Goal: Task Accomplishment & Management: Complete application form

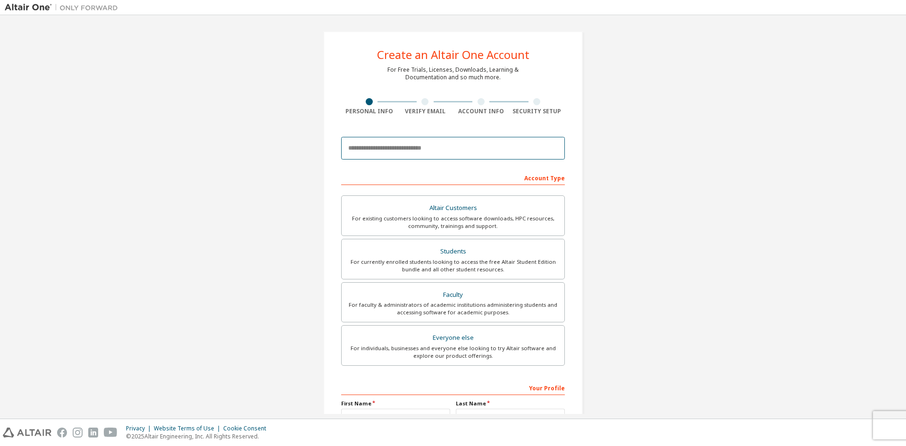
drag, startPoint x: 0, startPoint y: 0, endPoint x: 408, endPoint y: 146, distance: 433.0
click at [408, 146] on input "email" at bounding box center [453, 148] width 224 height 23
type input "*"
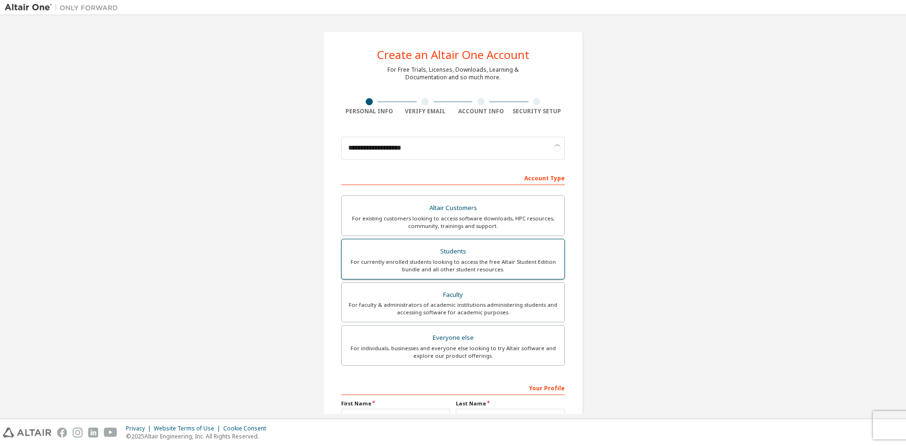
click at [508, 263] on div "For currently enrolled students looking to access the free Altair Student Editi…" at bounding box center [452, 265] width 211 height 15
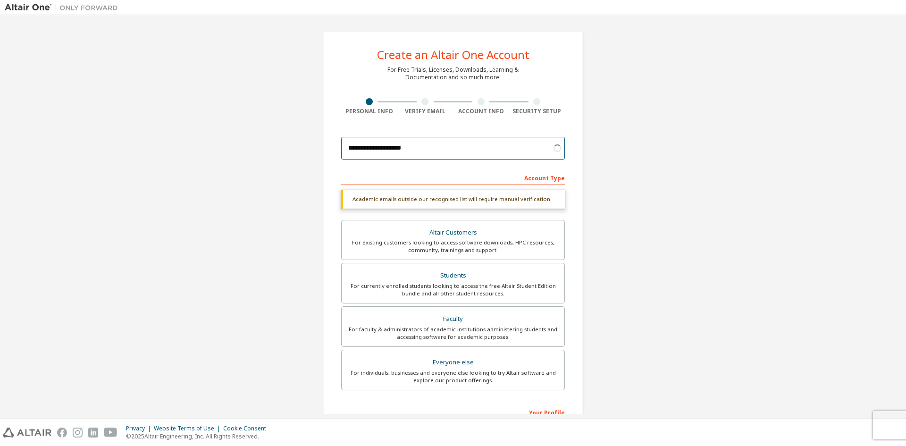
click at [436, 148] on input "**********" at bounding box center [453, 148] width 224 height 23
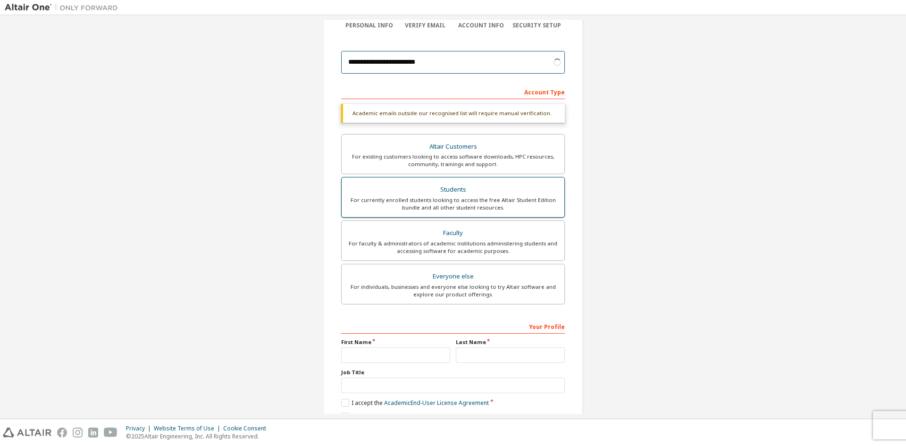
scroll to position [130, 0]
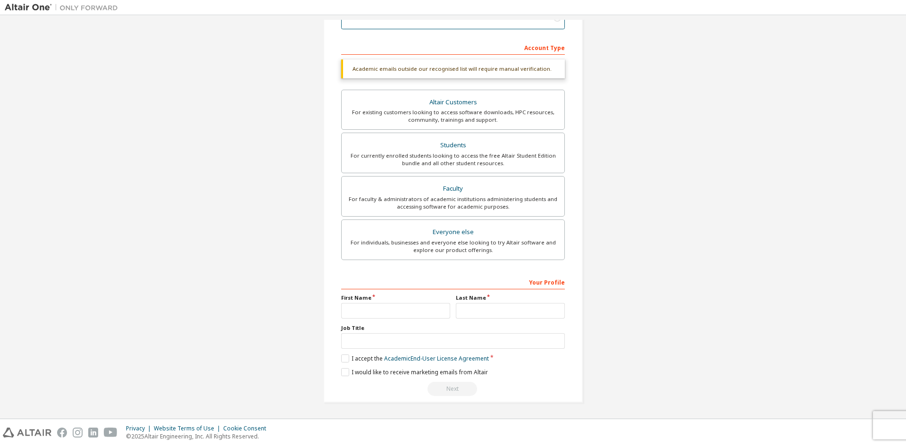
type input "**********"
click at [403, 307] on input "text" at bounding box center [395, 311] width 109 height 16
click at [482, 311] on input "text" at bounding box center [510, 311] width 109 height 16
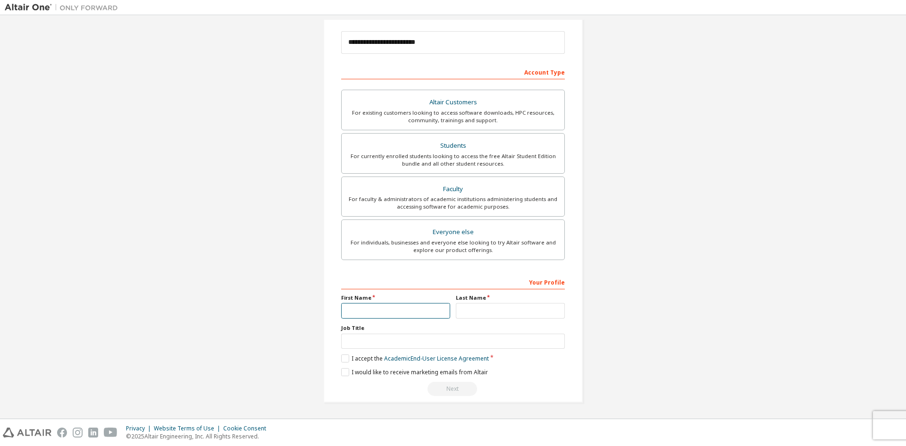
click at [431, 308] on input "text" at bounding box center [395, 311] width 109 height 16
click at [475, 309] on input "text" at bounding box center [510, 311] width 109 height 16
click at [437, 316] on input "text" at bounding box center [395, 311] width 109 height 16
drag, startPoint x: 475, startPoint y: 312, endPoint x: 469, endPoint y: 312, distance: 6.1
click at [475, 312] on input "text" at bounding box center [510, 311] width 109 height 16
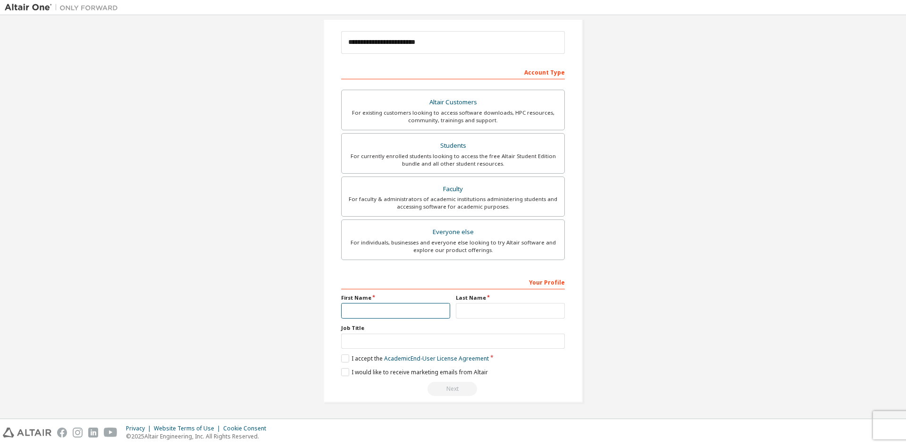
click at [400, 310] on input "text" at bounding box center [395, 311] width 109 height 16
type input "*"
click at [487, 313] on input "text" at bounding box center [510, 311] width 109 height 16
type input "*"
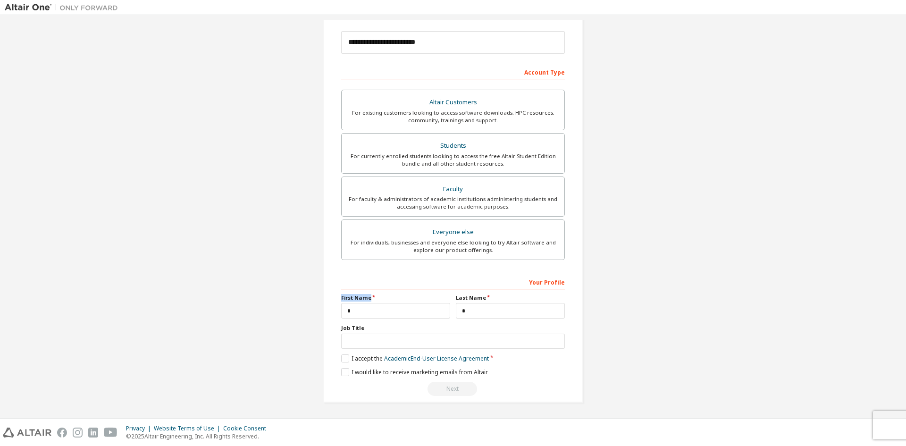
drag, startPoint x: 378, startPoint y: 300, endPoint x: 458, endPoint y: 308, distance: 80.2
click at [454, 308] on div "First Name * Last Name *" at bounding box center [452, 306] width 229 height 25
click at [411, 303] on input "*" at bounding box center [395, 311] width 109 height 16
click at [357, 339] on input "text" at bounding box center [453, 342] width 224 height 16
click at [364, 329] on label "Job Title" at bounding box center [453, 328] width 224 height 8
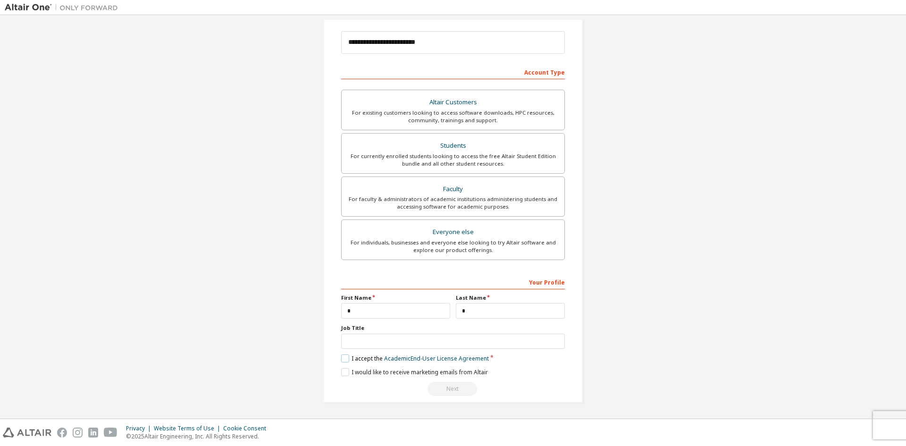
click at [344, 360] on label "I accept the Academic End-User License Agreement" at bounding box center [415, 358] width 148 height 8
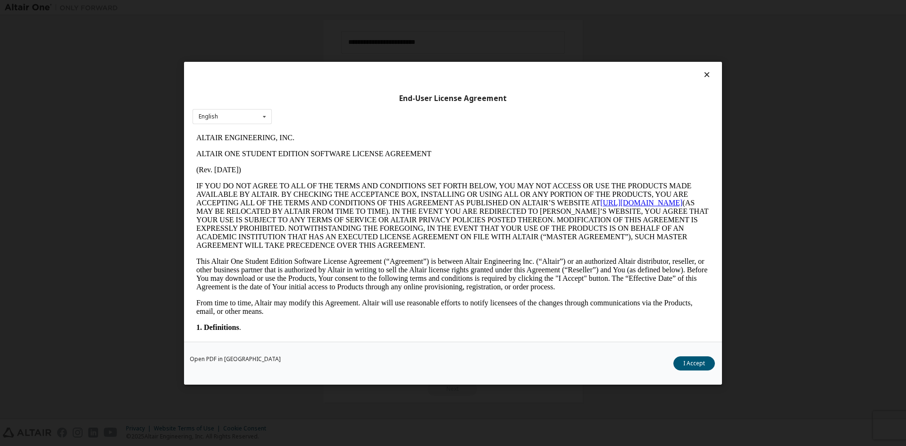
scroll to position [0, 0]
click at [693, 360] on button "I Accept" at bounding box center [694, 363] width 42 height 14
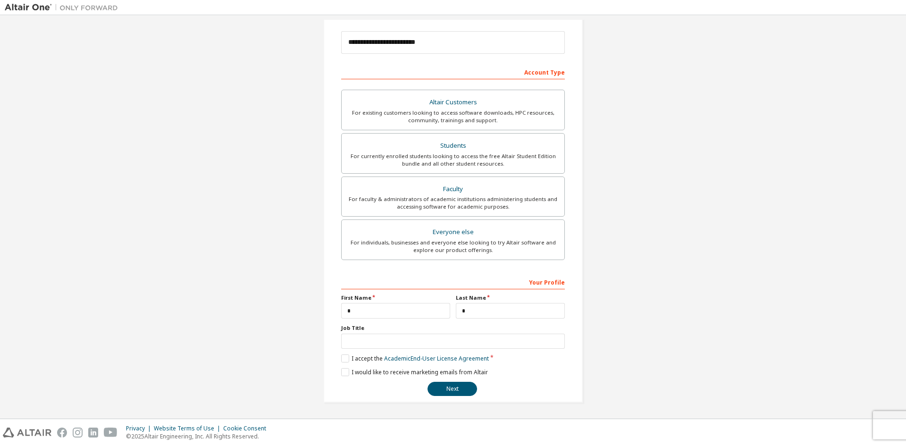
drag, startPoint x: 792, startPoint y: 186, endPoint x: 688, endPoint y: 85, distance: 144.5
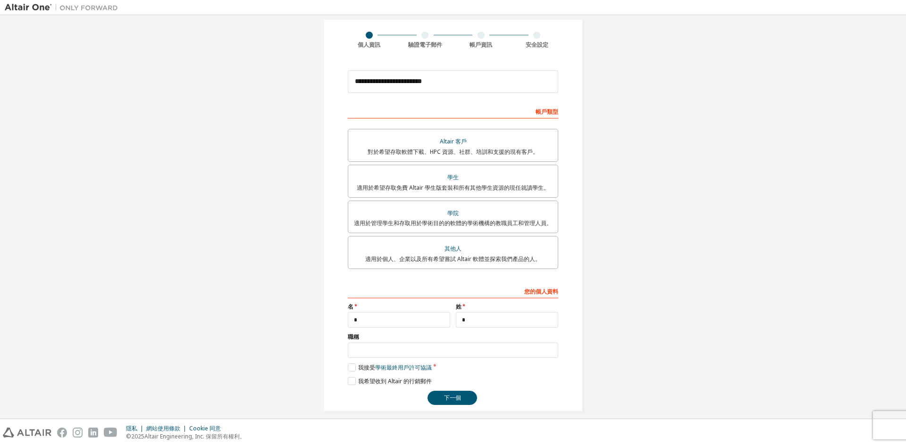
scroll to position [78, 0]
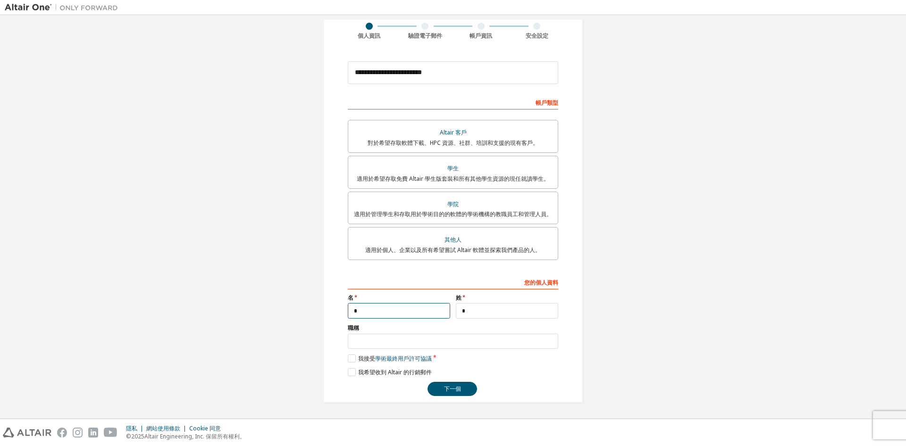
drag, startPoint x: 411, startPoint y: 305, endPoint x: 221, endPoint y: 301, distance: 190.2
click at [221, 301] on div "**********" at bounding box center [453, 178] width 897 height 472
drag, startPoint x: 471, startPoint y: 304, endPoint x: 421, endPoint y: 308, distance: 50.2
click at [422, 308] on div "名 姓 *" at bounding box center [453, 306] width 216 height 25
type input "*"
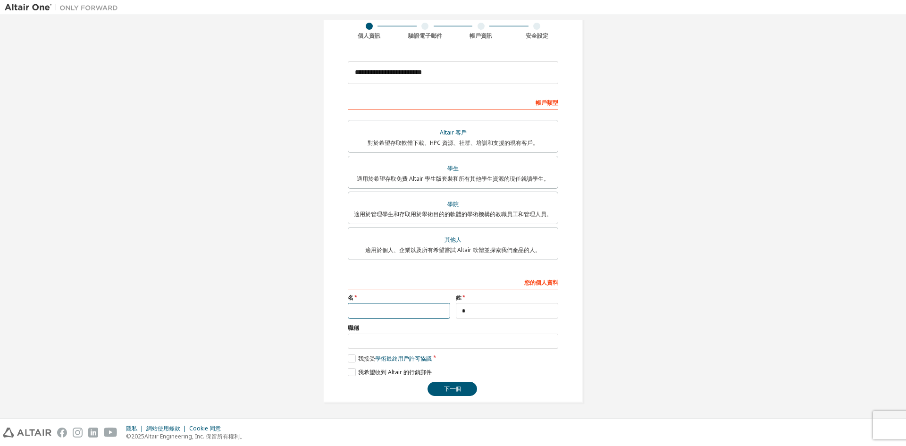
click at [408, 303] on input "text" at bounding box center [399, 311] width 102 height 16
type input "*"
click at [587, 295] on div "**********" at bounding box center [453, 178] width 282 height 472
click at [445, 386] on font "下一個" at bounding box center [452, 389] width 17 height 8
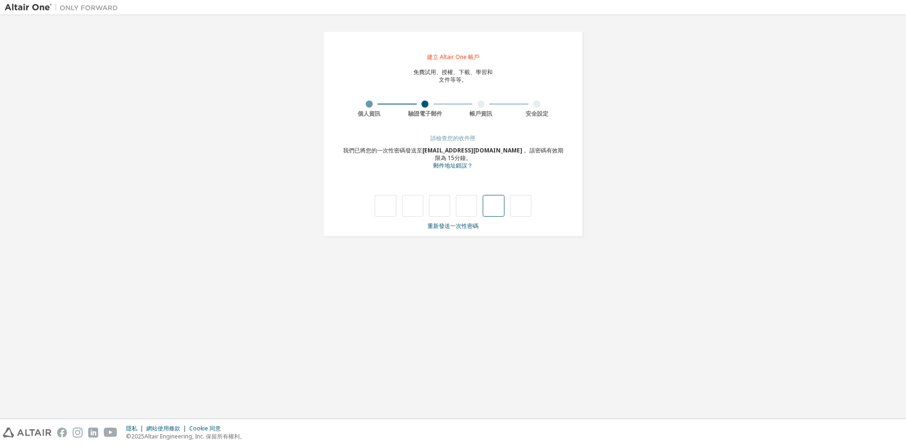
type input "*"
click at [417, 209] on input "*" at bounding box center [412, 206] width 21 height 22
type input "*"
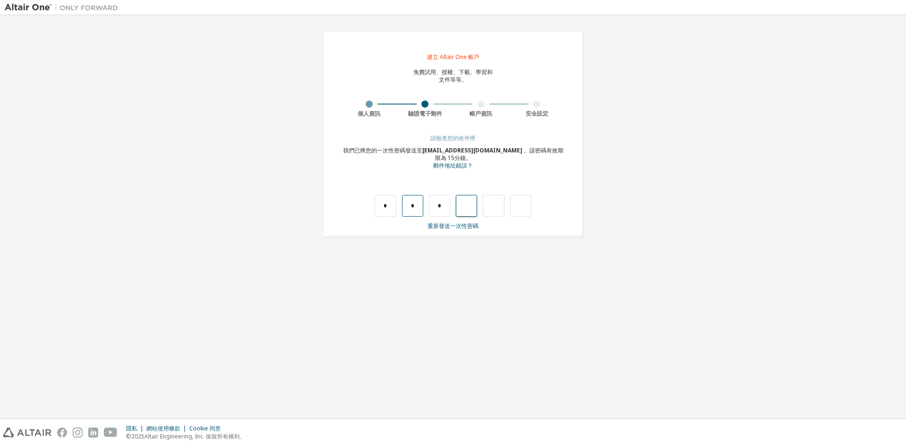
type input "*"
click at [471, 213] on input "*" at bounding box center [466, 206] width 21 height 22
type input "*"
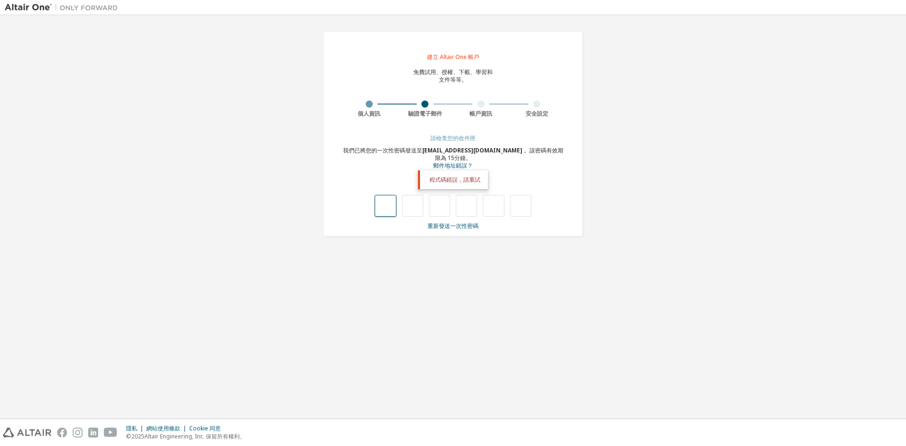
click at [393, 212] on input "text" at bounding box center [385, 206] width 21 height 22
click at [488, 204] on input "text" at bounding box center [493, 206] width 21 height 22
click at [379, 200] on input "text" at bounding box center [385, 206] width 21 height 22
click at [384, 204] on input "text" at bounding box center [385, 206] width 21 height 22
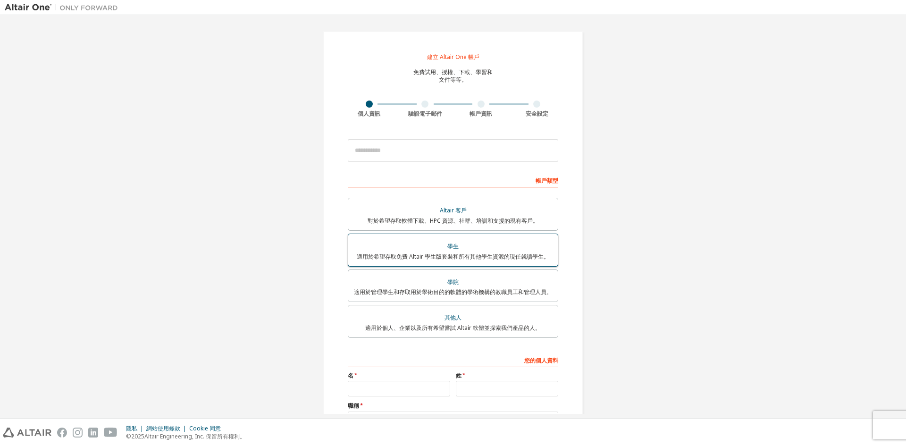
click at [396, 245] on div "學生" at bounding box center [453, 246] width 198 height 13
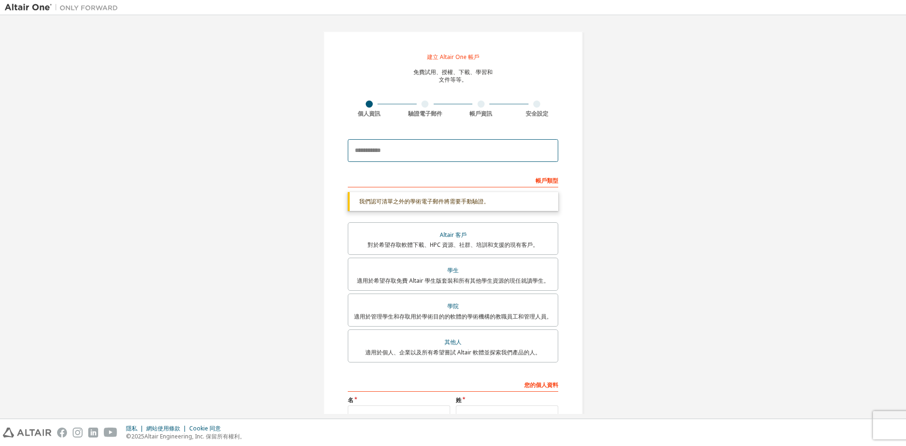
click at [397, 155] on input "email" at bounding box center [453, 150] width 210 height 23
type input "**********"
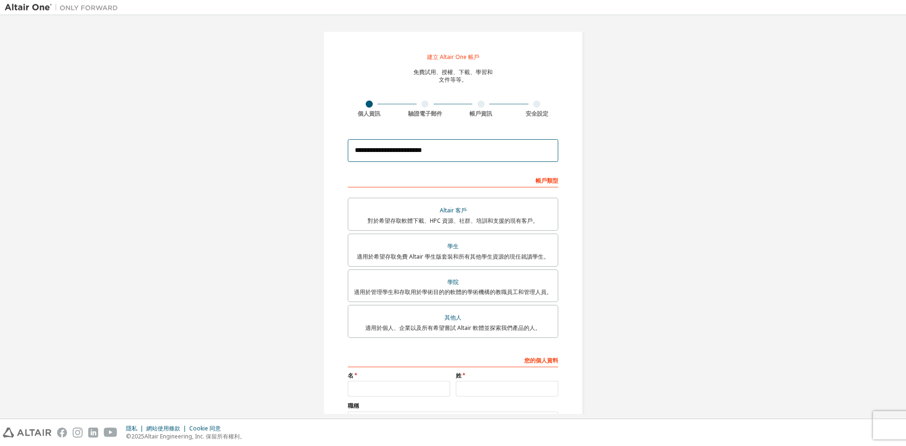
click at [433, 149] on input "**********" at bounding box center [453, 150] width 210 height 23
click at [430, 152] on input "**********" at bounding box center [453, 150] width 210 height 23
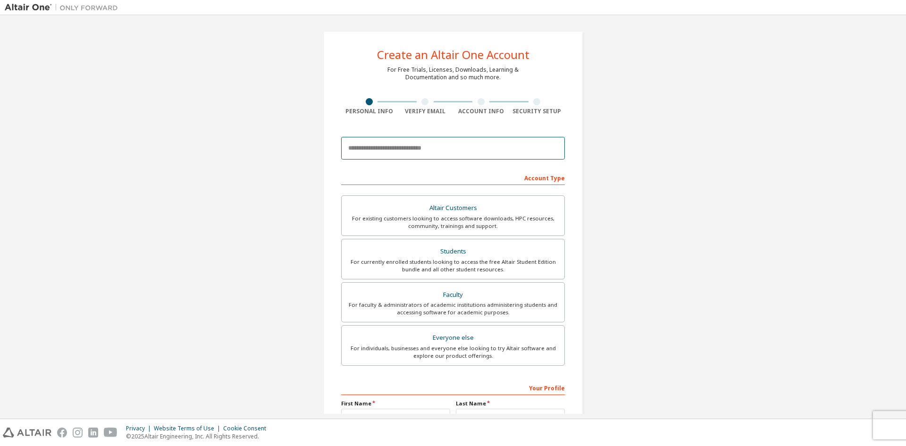
click at [413, 155] on input "email" at bounding box center [453, 148] width 224 height 23
type input "**********"
drag, startPoint x: 487, startPoint y: 149, endPoint x: 250, endPoint y: 152, distance: 236.9
click at [252, 152] on div "**********" at bounding box center [453, 270] width 897 height 500
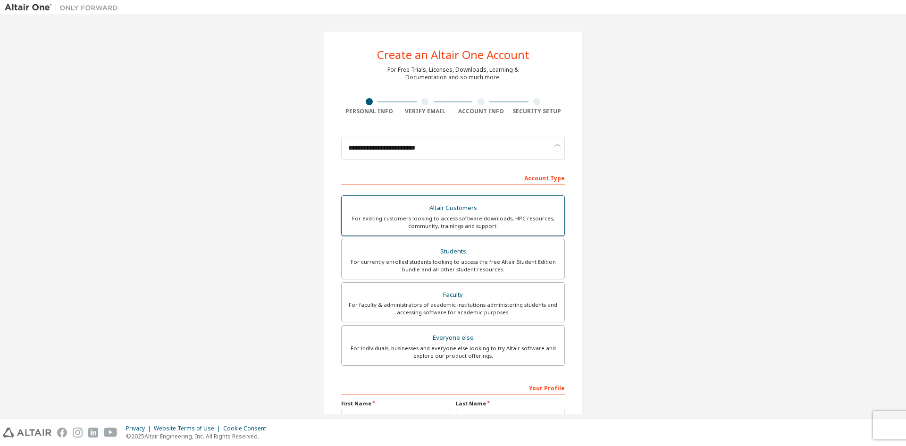
click at [446, 256] on div "Students" at bounding box center [452, 251] width 211 height 13
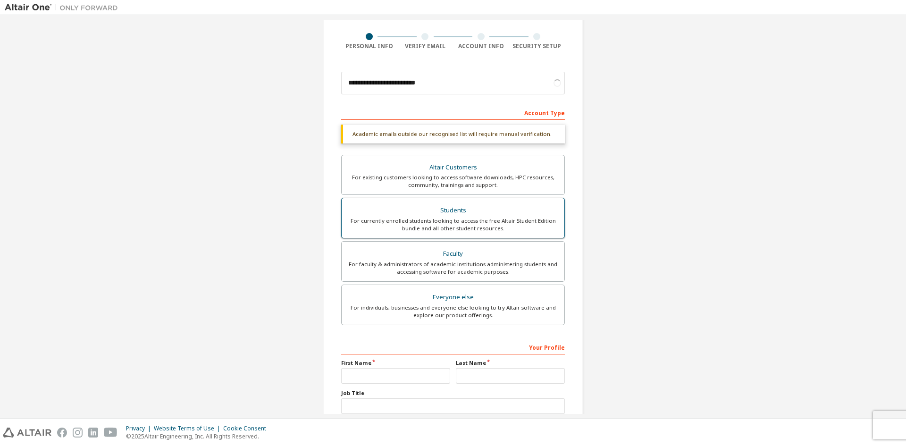
scroll to position [130, 0]
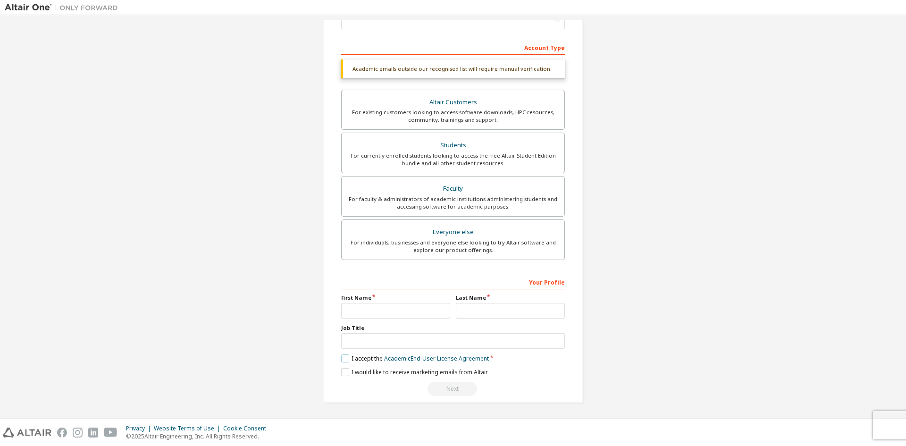
click at [344, 355] on label "I accept the Academic End-User License Agreement" at bounding box center [415, 358] width 148 height 8
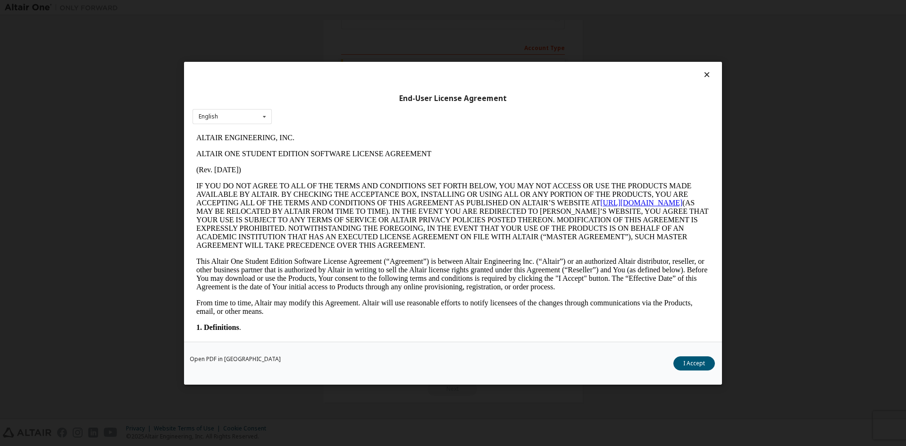
scroll to position [0, 0]
click at [688, 361] on button "I Accept" at bounding box center [694, 363] width 42 height 14
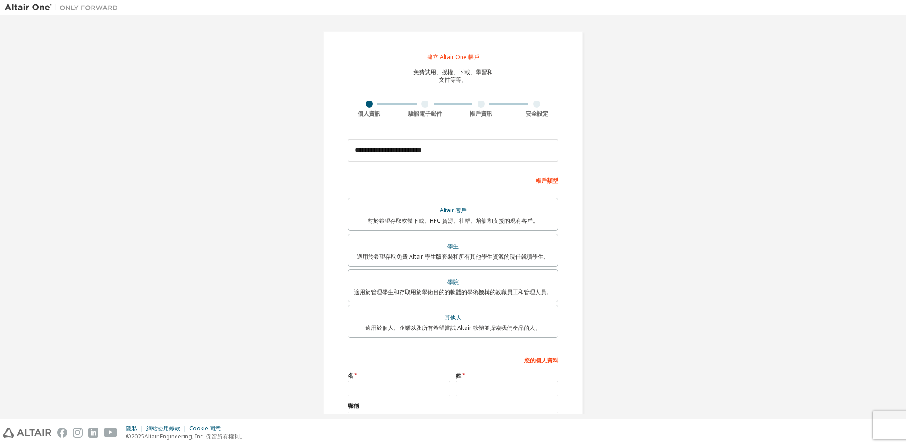
click at [611, 229] on div "**********" at bounding box center [453, 256] width 897 height 472
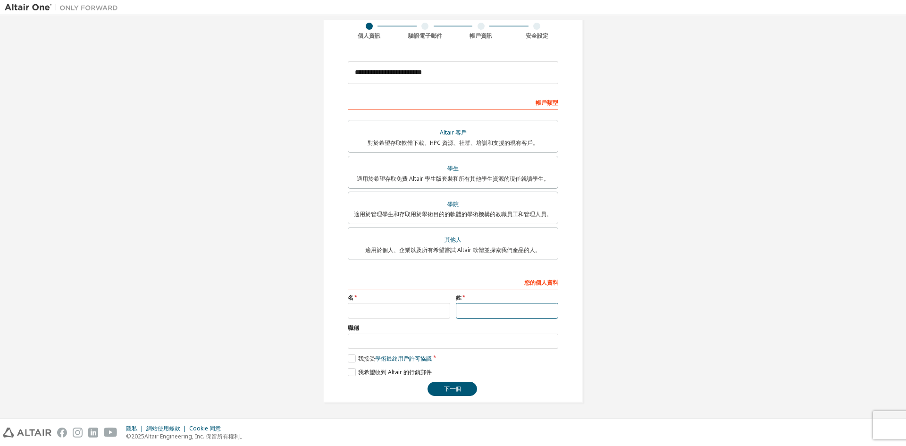
click at [489, 314] on input "text" at bounding box center [507, 311] width 102 height 16
type input "*"
click at [474, 310] on input "*" at bounding box center [507, 311] width 102 height 16
click at [495, 308] on input "*" at bounding box center [507, 311] width 102 height 16
click at [475, 313] on input "*" at bounding box center [507, 311] width 102 height 16
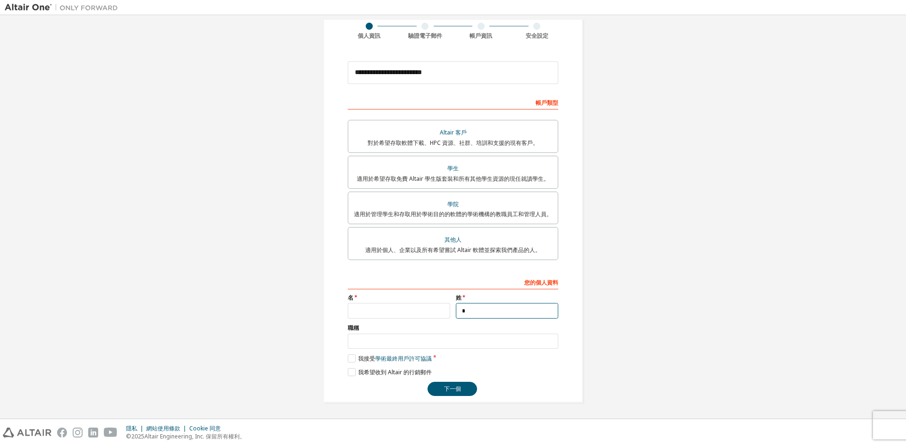
click at [475, 313] on input "*" at bounding box center [507, 311] width 102 height 16
click at [412, 309] on input "text" at bounding box center [399, 311] width 102 height 16
type input "*"
click at [469, 389] on button "下一個" at bounding box center [453, 389] width 50 height 14
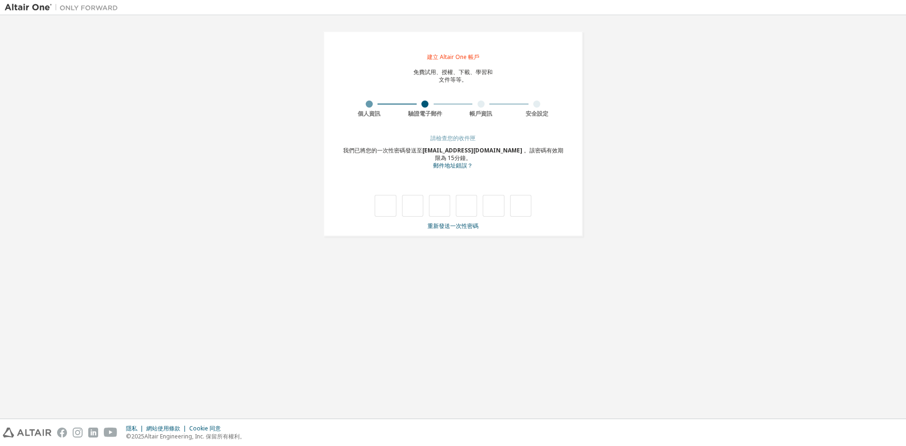
type input "*"
click at [420, 210] on input "*" at bounding box center [412, 206] width 21 height 22
type input "*"
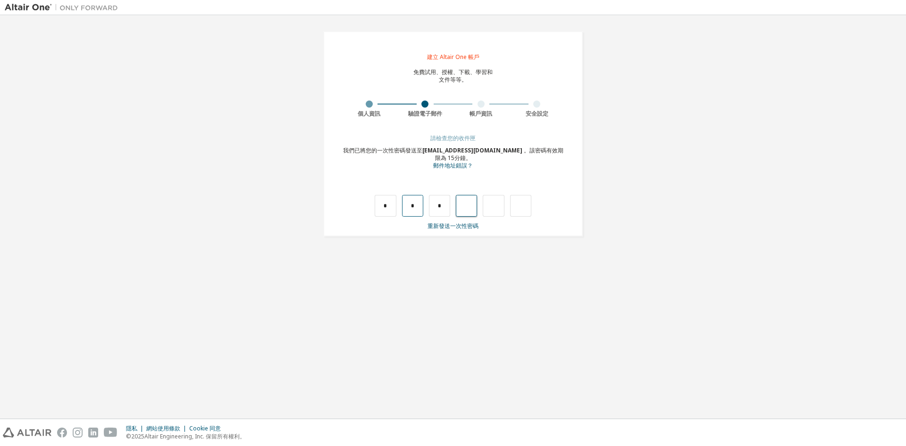
type input "*"
click at [465, 208] on input "*" at bounding box center [466, 206] width 21 height 22
click at [473, 211] on input "*" at bounding box center [466, 206] width 21 height 22
type input "*"
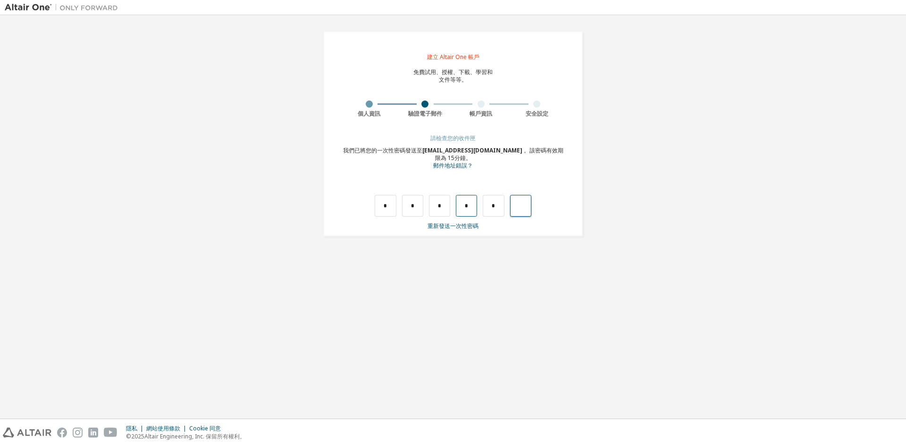
type input "*"
click at [388, 202] on input "text" at bounding box center [385, 206] width 21 height 22
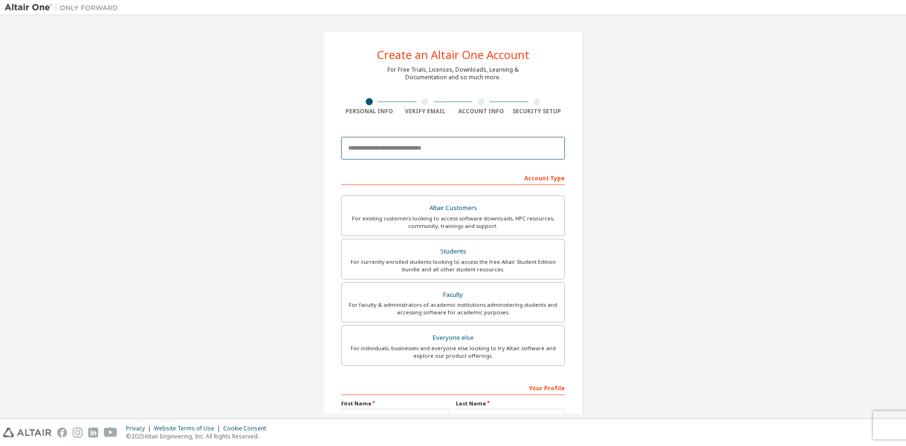
click at [441, 151] on input "email" at bounding box center [453, 148] width 224 height 23
type input "**********"
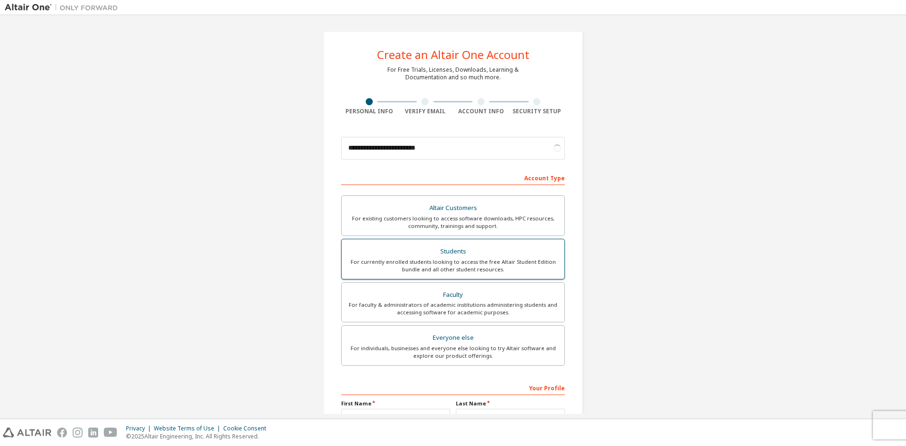
click at [457, 267] on div "For currently enrolled students looking to access the free Altair Student Editi…" at bounding box center [452, 265] width 211 height 15
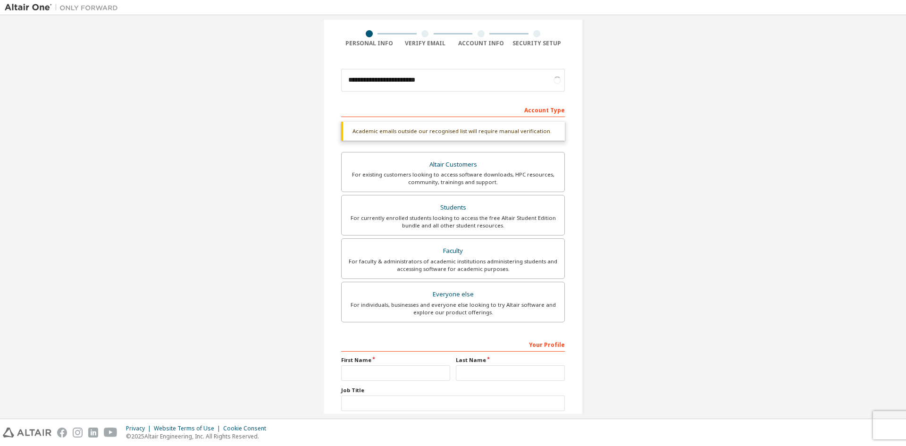
scroll to position [130, 0]
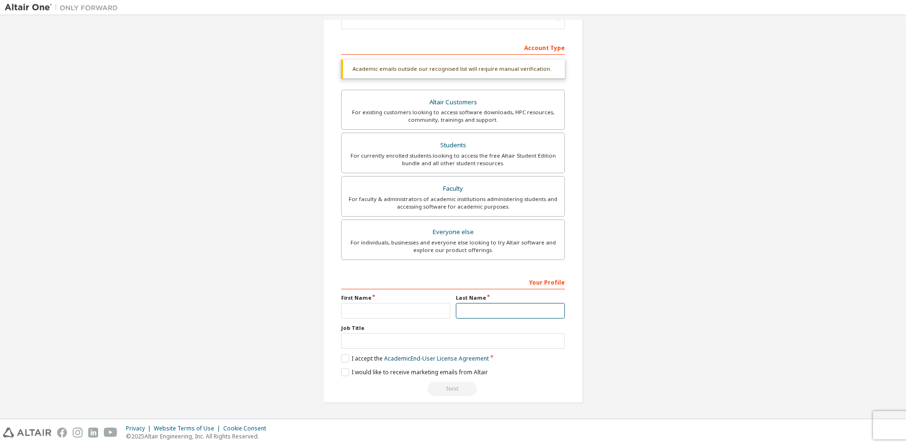
click at [486, 303] on input "text" at bounding box center [510, 311] width 109 height 16
type input "*"
click at [422, 313] on input "text" at bounding box center [395, 311] width 109 height 16
type input "*"
click at [341, 359] on label "I accept the Academic End-User License Agreement" at bounding box center [415, 358] width 148 height 8
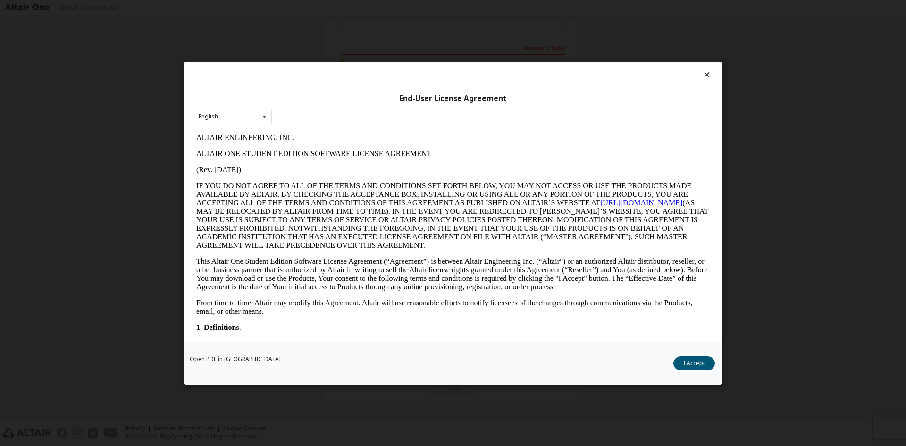
scroll to position [0, 0]
click at [689, 361] on button "I Accept" at bounding box center [694, 363] width 42 height 14
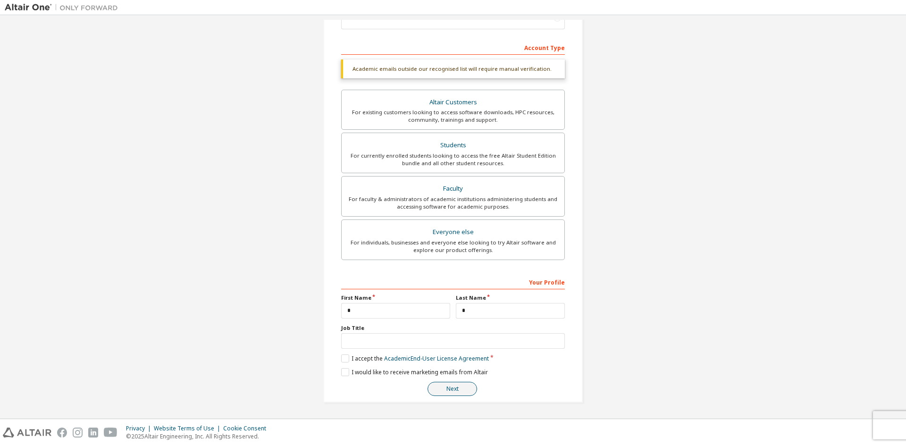
scroll to position [106, 0]
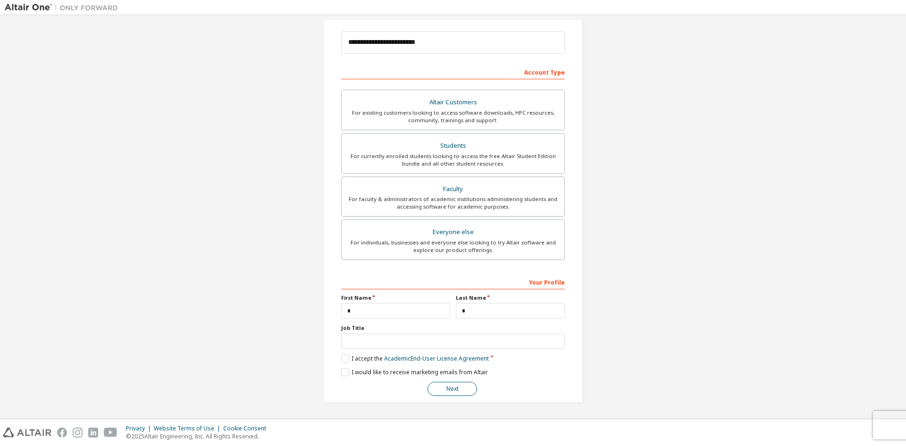
click at [444, 387] on button "Next" at bounding box center [453, 389] width 50 height 14
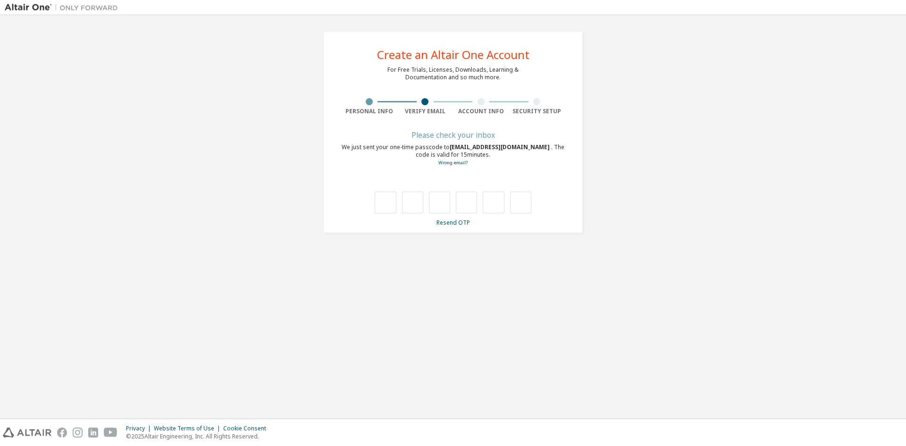
scroll to position [0, 0]
type input "*"
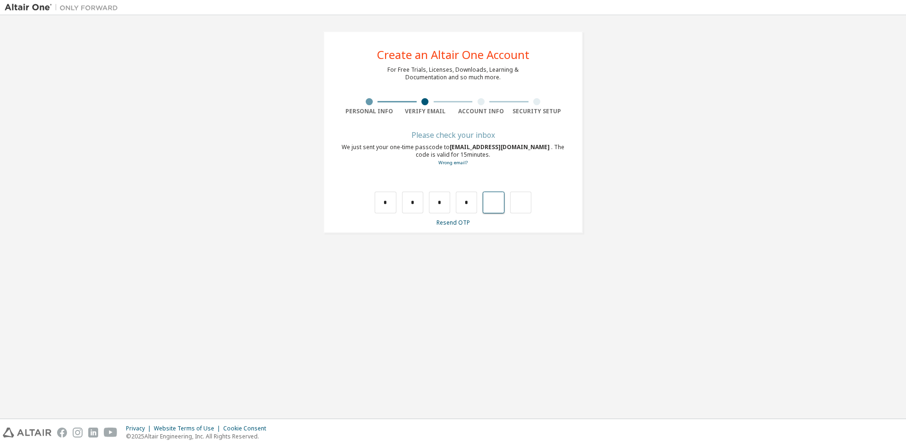
type input "*"
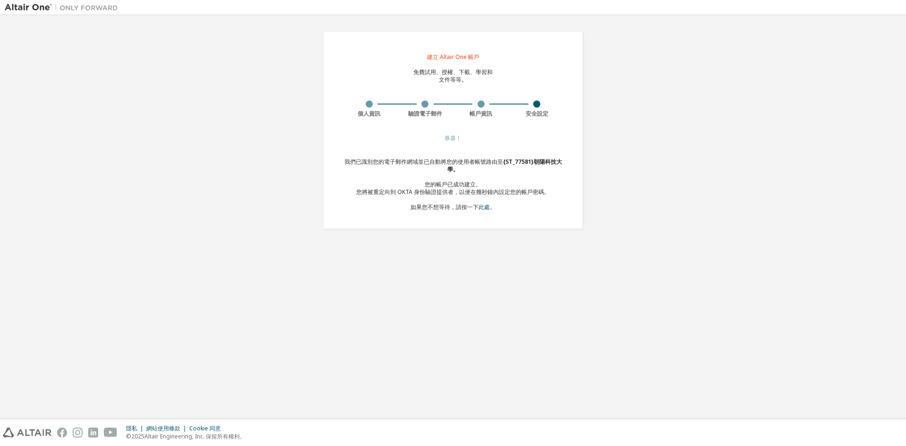
click at [651, 163] on div "建立 Altair One 帳戶 免費試用、授權、下載、學習和 文件等等。 個人資訊 驗證電子郵件 帳戶資訊 安全設定 恭喜！ 我們已識別您的電子郵件網域並已…" at bounding box center [453, 130] width 897 height 220
